Goal: Task Accomplishment & Management: Complete application form

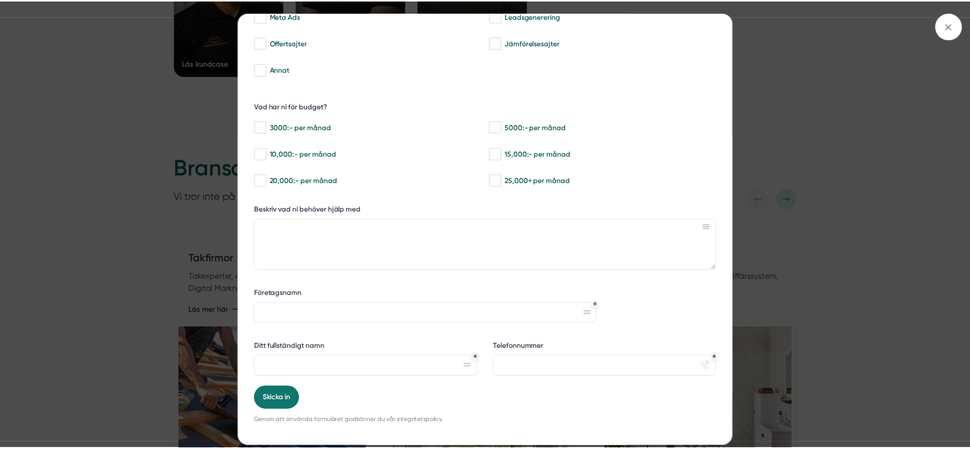
scroll to position [143, 0]
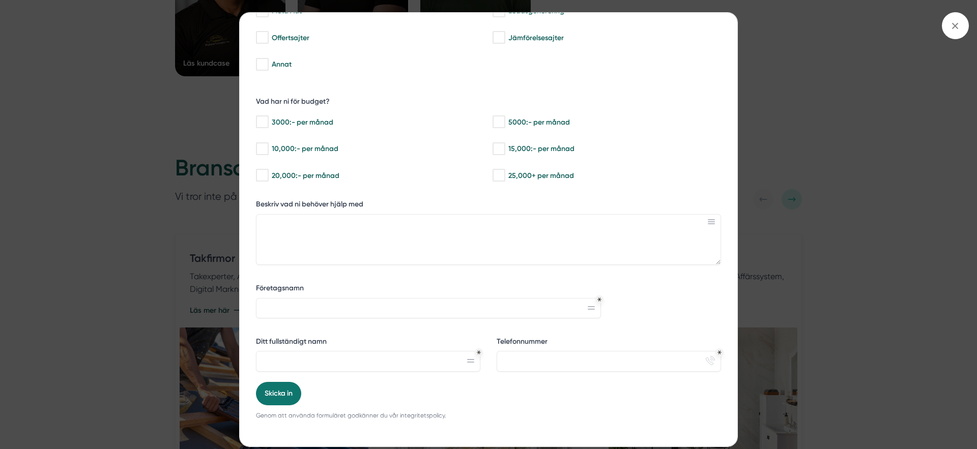
click at [763, 174] on div "bbc9b822-b2c6-488a-ab3e-9a2d59e49c7c Behöver du hjälp med trygg tillväxt? [PERS…" at bounding box center [488, 224] width 977 height 449
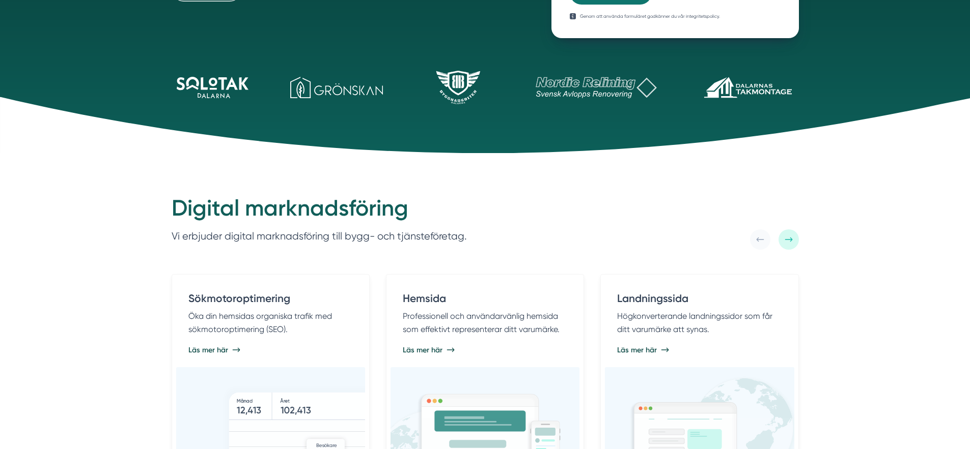
scroll to position [0, 0]
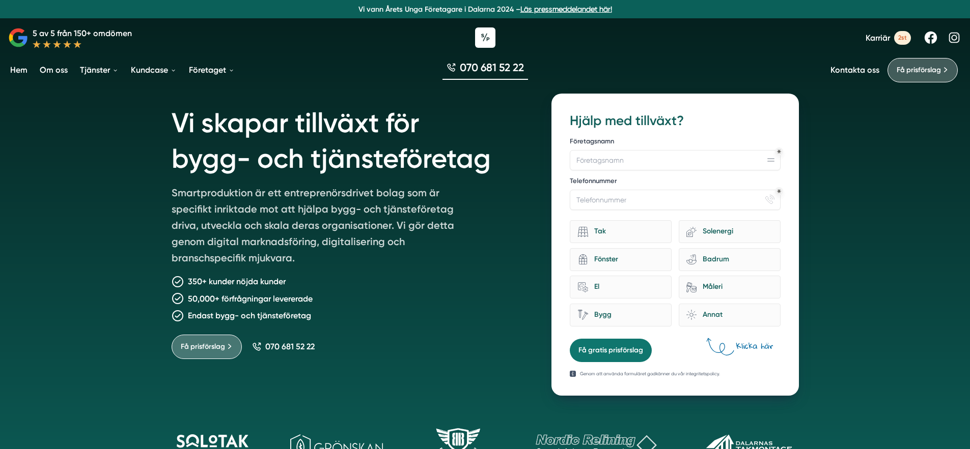
click at [112, 212] on div "Vi skapar tillväxt för bygg- och tjänsteföretag Smartproduktion är ett entrepre…" at bounding box center [485, 255] width 970 height 511
click at [206, 349] on span "Få prisförslag" at bounding box center [203, 346] width 44 height 11
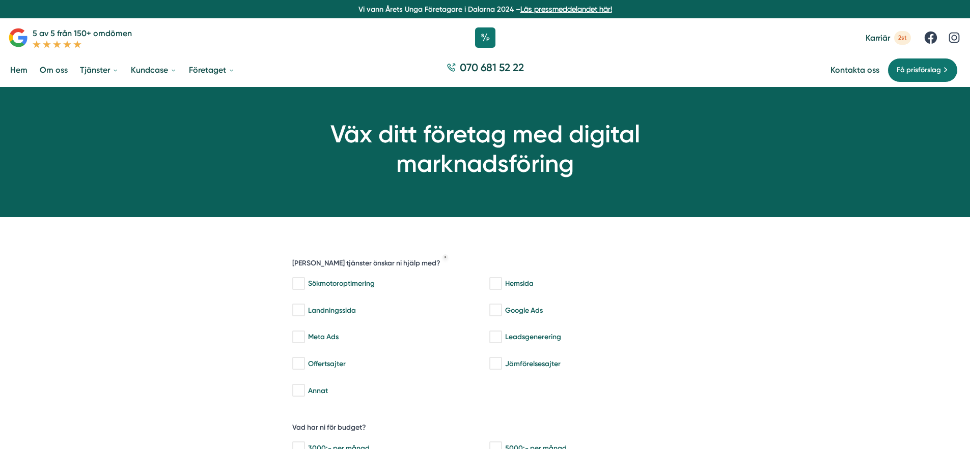
click at [21, 67] on link "Hem" at bounding box center [18, 70] width 21 height 26
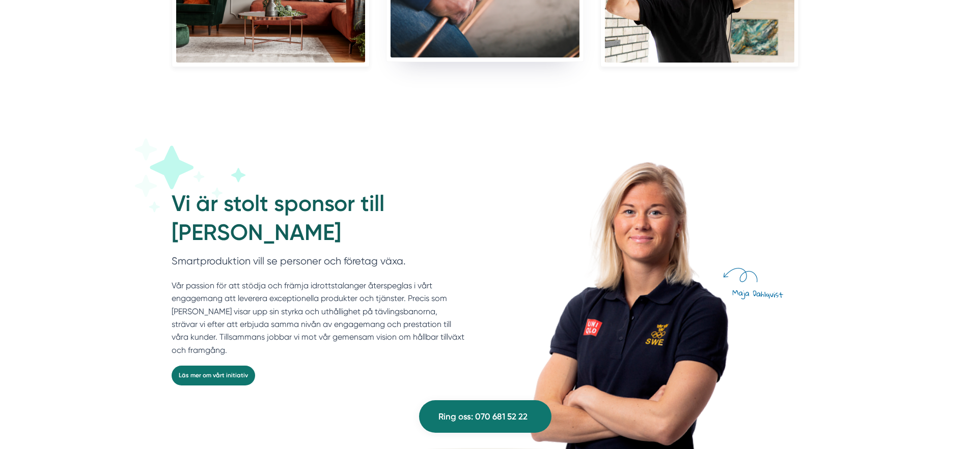
scroll to position [2152, 0]
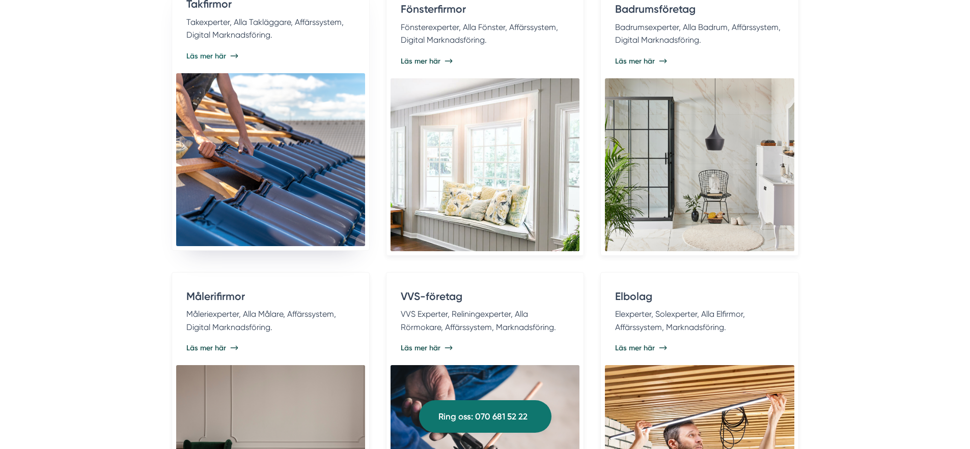
click at [264, 145] on img at bounding box center [270, 159] width 189 height 173
